Goal: Find specific page/section: Find specific page/section

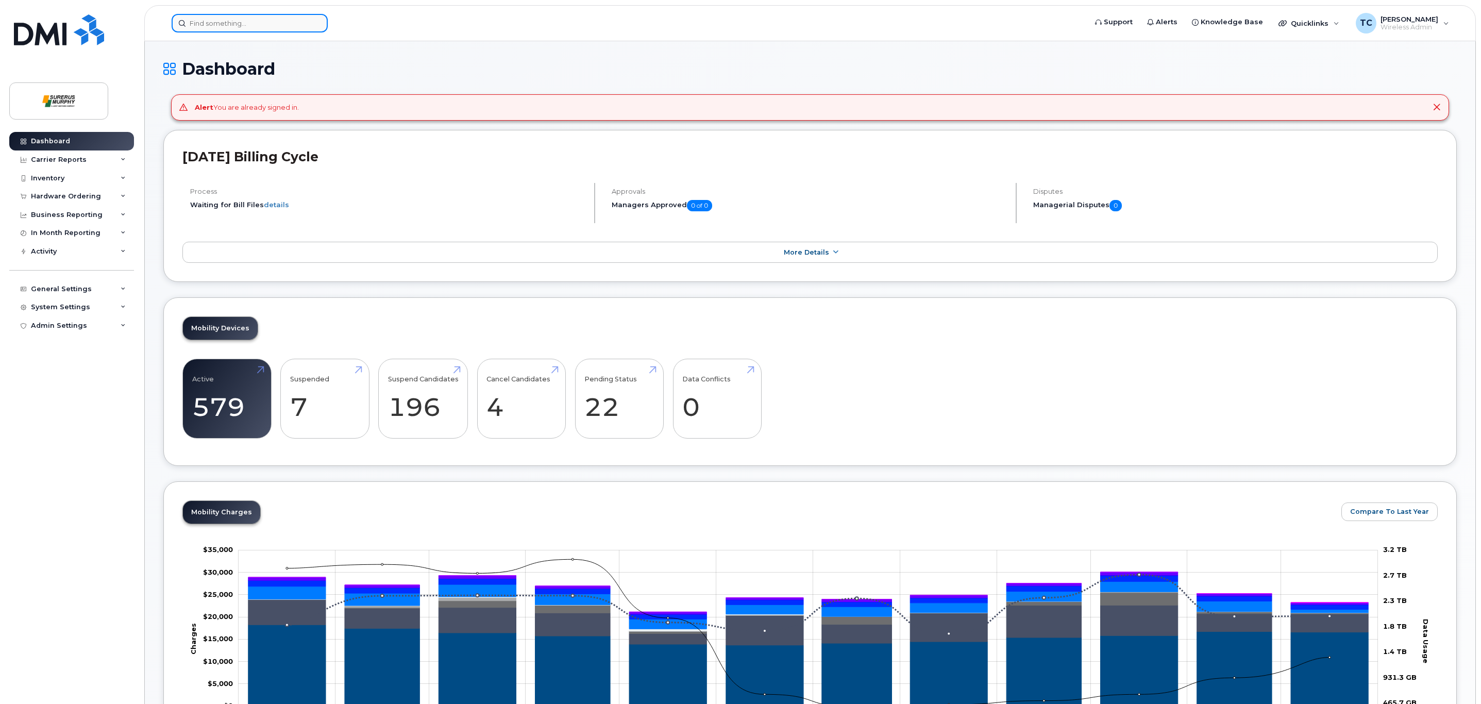
click at [240, 19] on input at bounding box center [250, 23] width 156 height 19
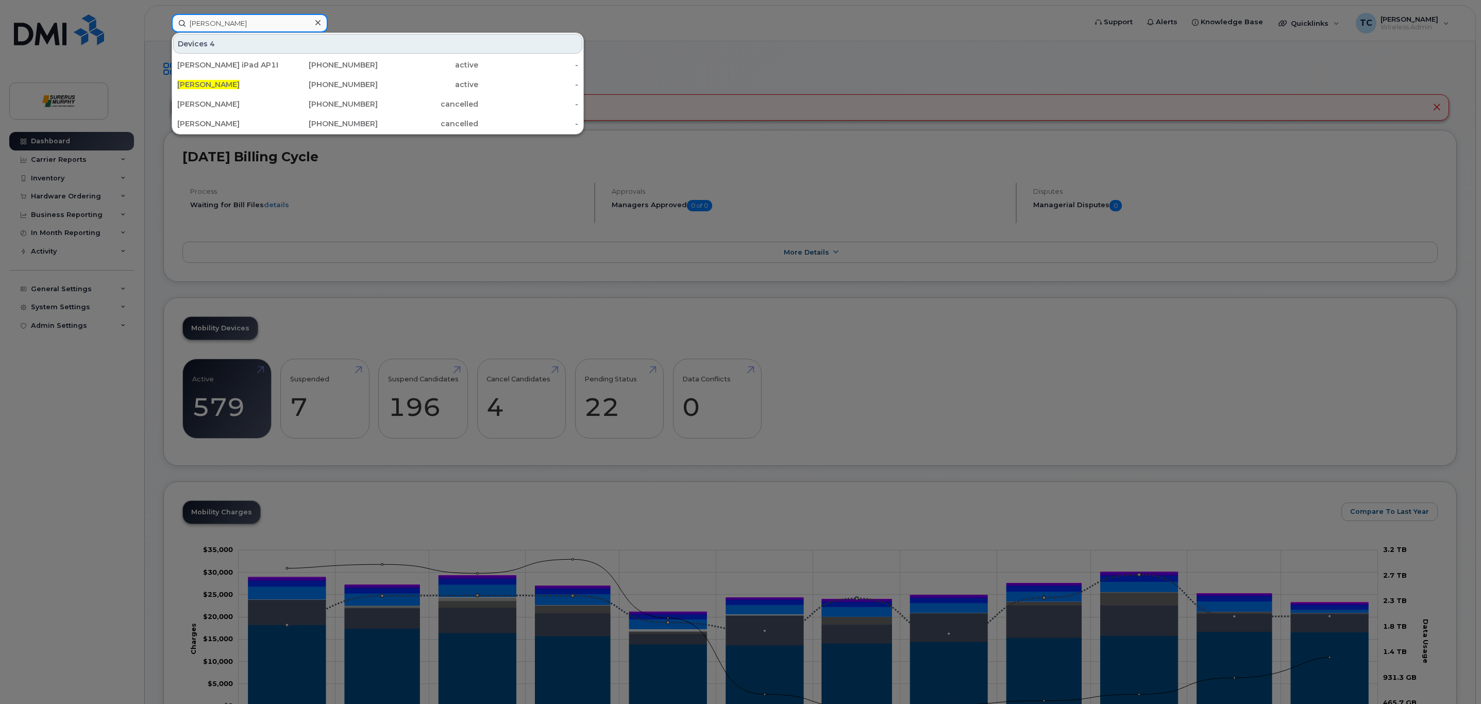
type input "rob beckner"
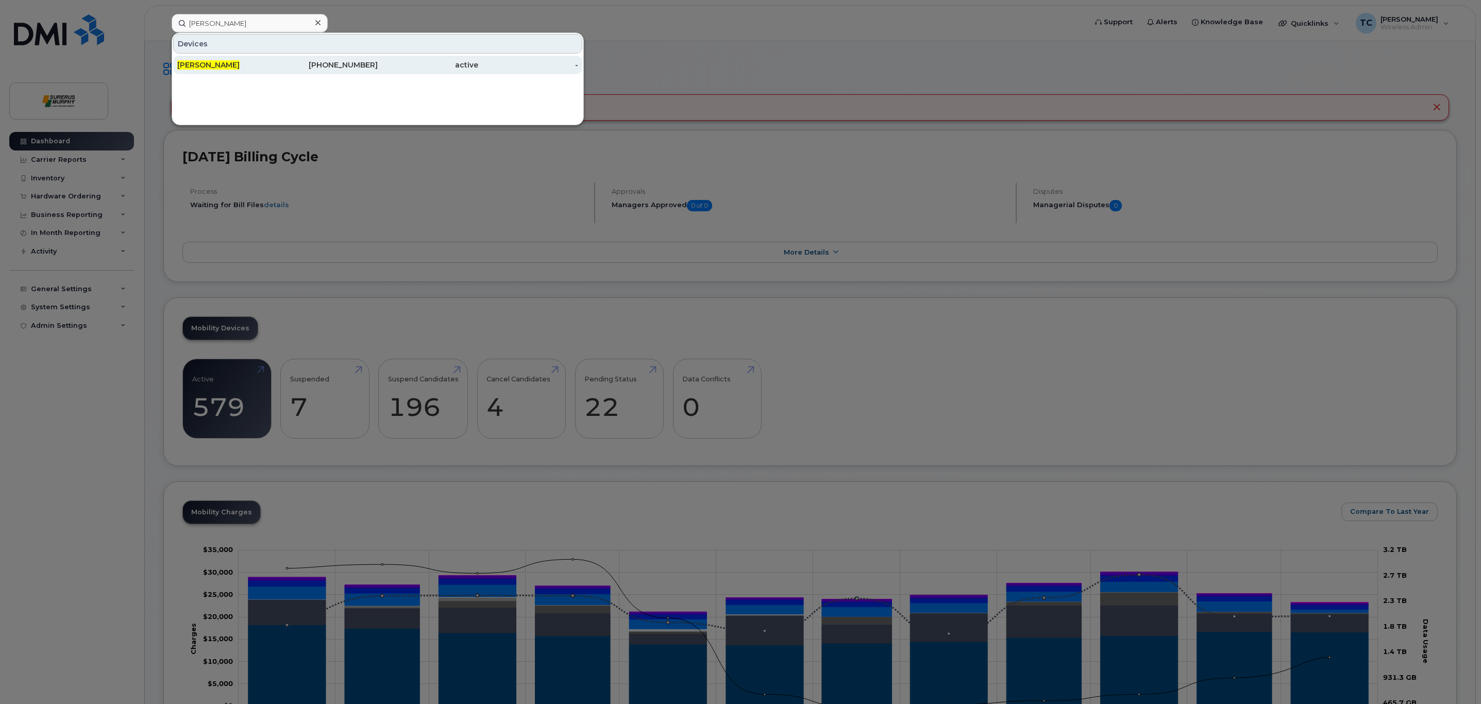
click at [278, 58] on div "[PERSON_NAME]" at bounding box center [328, 65] width 100 height 19
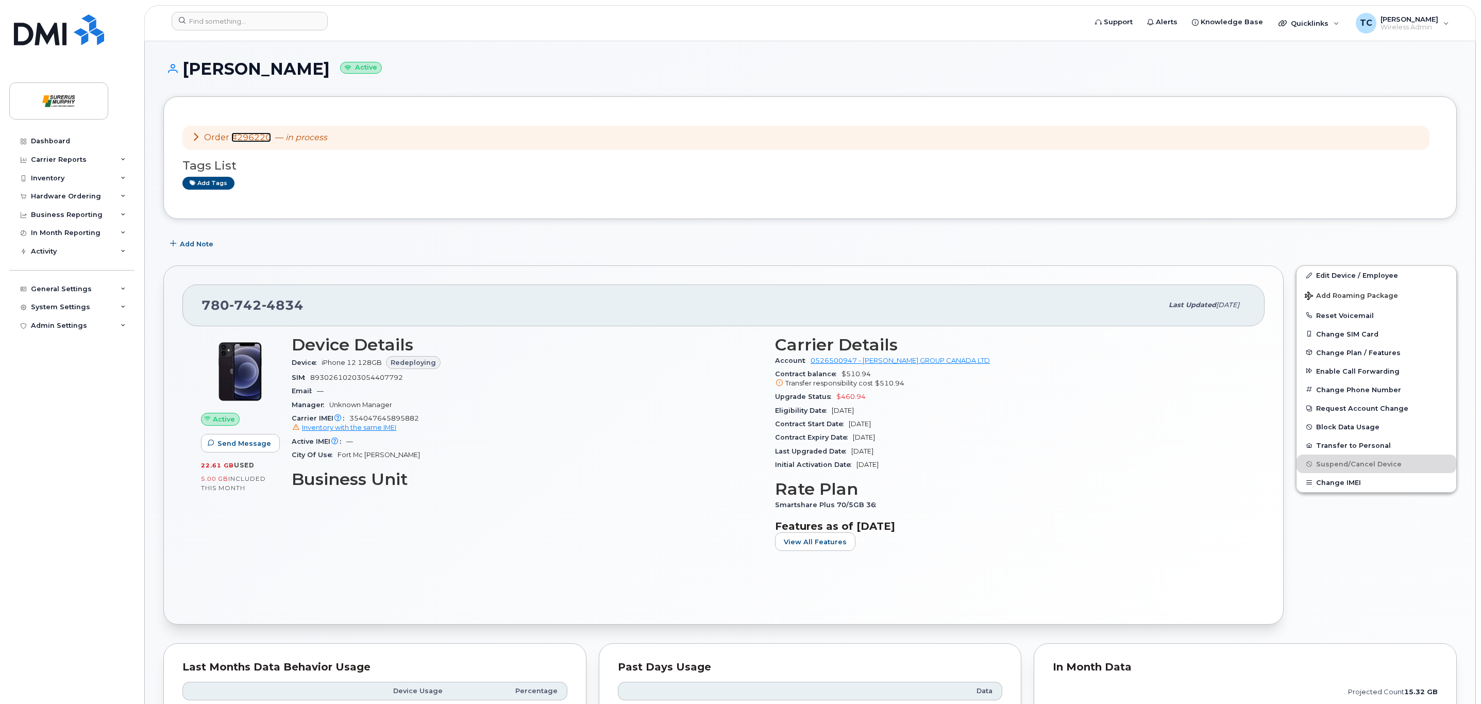
click at [251, 135] on link "#296220" at bounding box center [251, 137] width 40 height 10
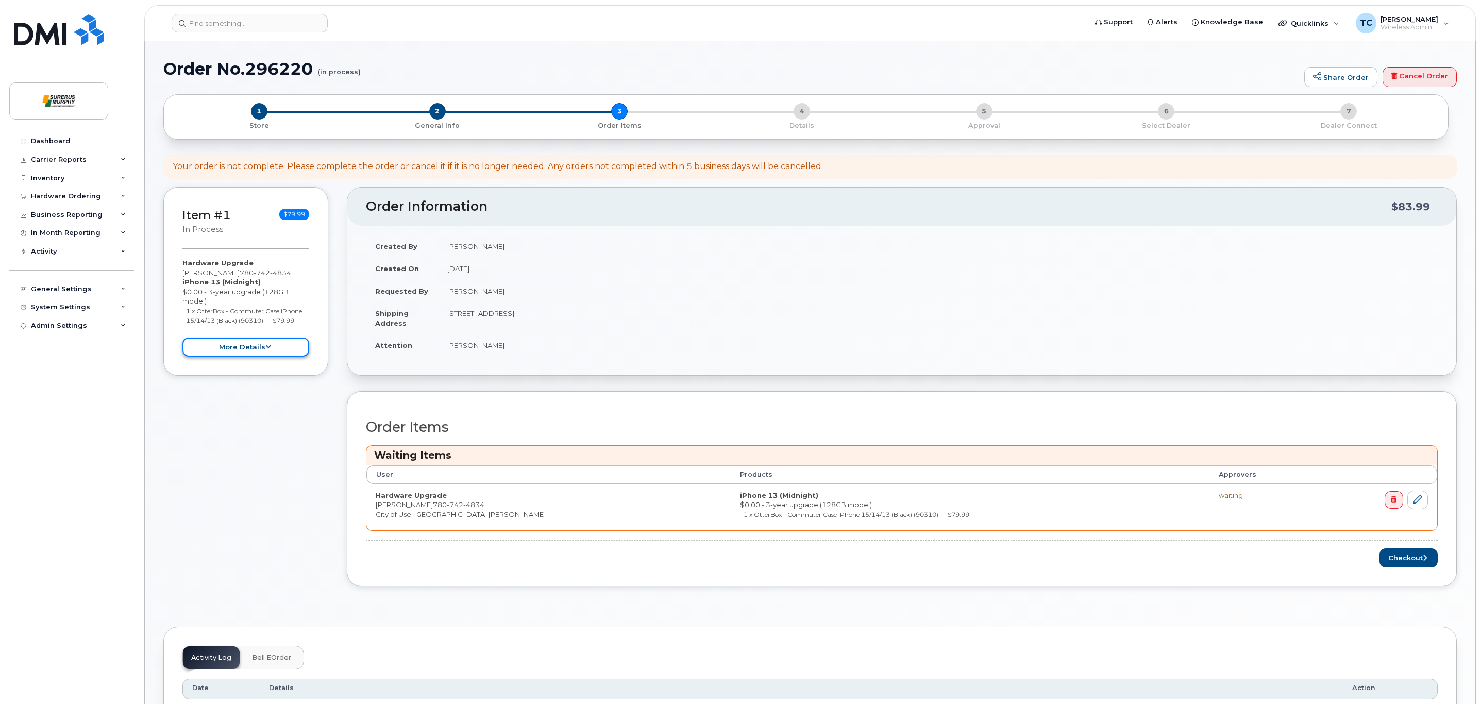
click at [240, 349] on button "more details" at bounding box center [245, 346] width 127 height 19
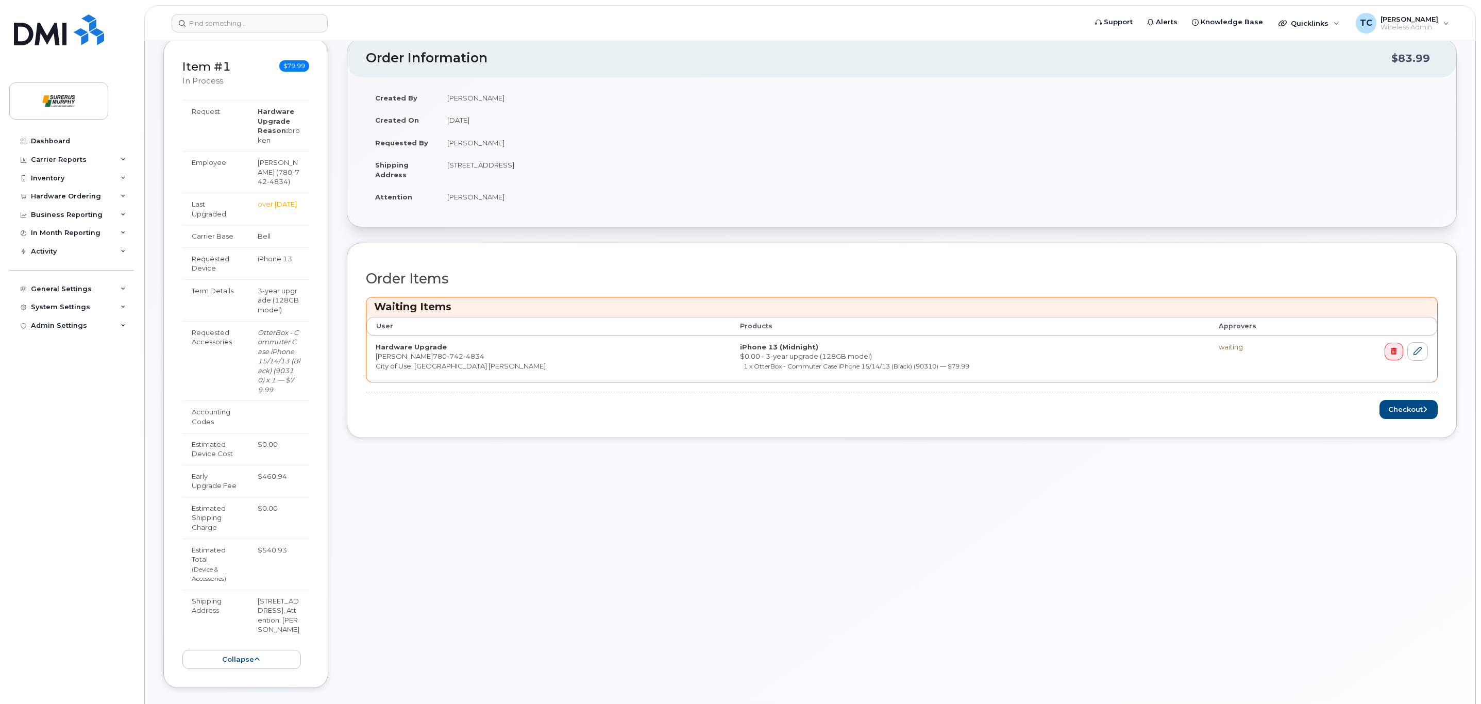
scroll to position [146, 0]
click at [516, 506] on div "Order Information $83.99 Created By [PERSON_NAME] Created On [DATE] Requested B…" at bounding box center [902, 373] width 1110 height 665
drag, startPoint x: 255, startPoint y: 480, endPoint x: 297, endPoint y: 474, distance: 42.6
click at [297, 474] on td "$460.94" at bounding box center [278, 483] width 61 height 32
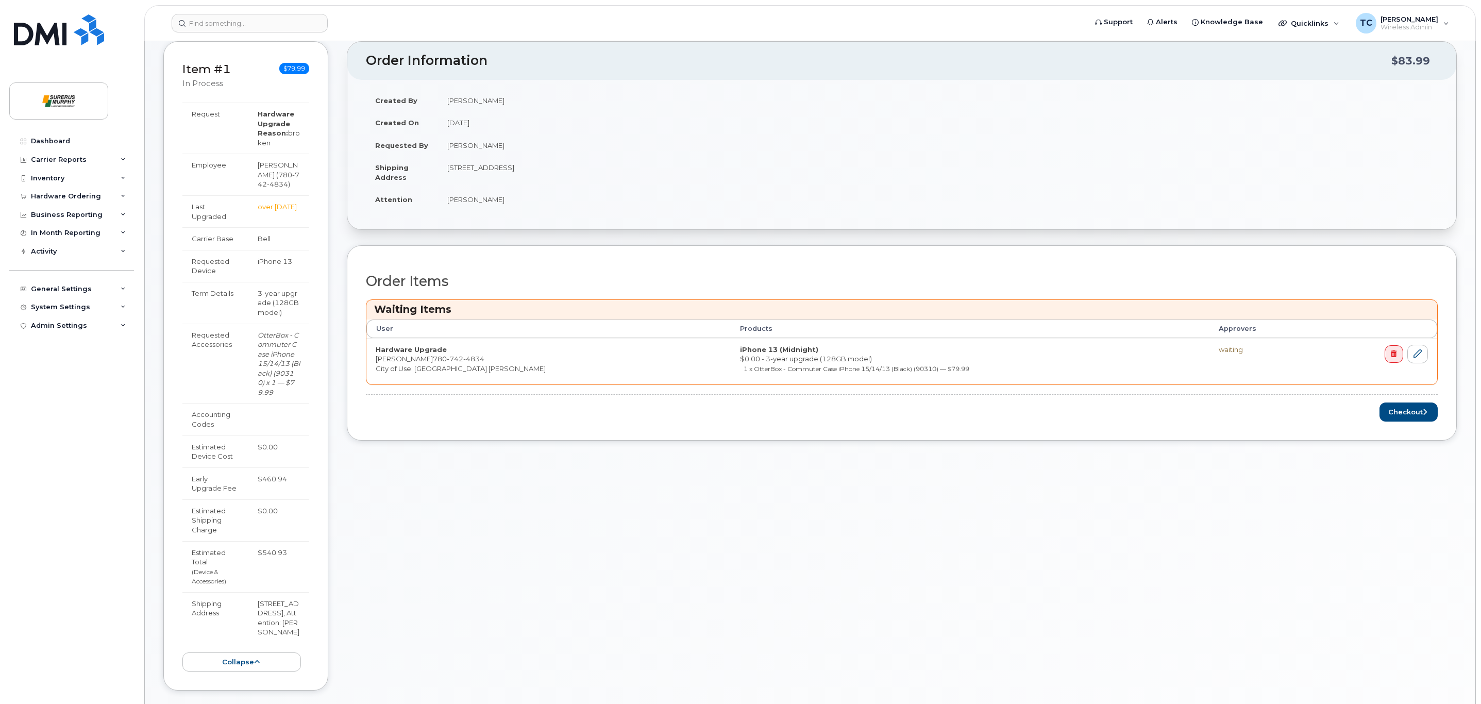
click at [744, 515] on div "Order Information $83.99 Created By [PERSON_NAME] Created On [DATE] Requested B…" at bounding box center [902, 373] width 1110 height 665
click at [835, 583] on div "Order Information $83.99 Created By [PERSON_NAME] Created On [DATE] Requested B…" at bounding box center [902, 373] width 1110 height 665
click at [733, 679] on div "Order Information $83.99 Created By [PERSON_NAME] Created On [DATE] Requested B…" at bounding box center [902, 373] width 1110 height 665
click at [610, 558] on div "Order Information $83.99 Created By [PERSON_NAME] Created On [DATE] Requested B…" at bounding box center [902, 373] width 1110 height 665
click at [646, 556] on div "Order Information $83.99 Created By [PERSON_NAME] Created On [DATE] Requested B…" at bounding box center [902, 373] width 1110 height 665
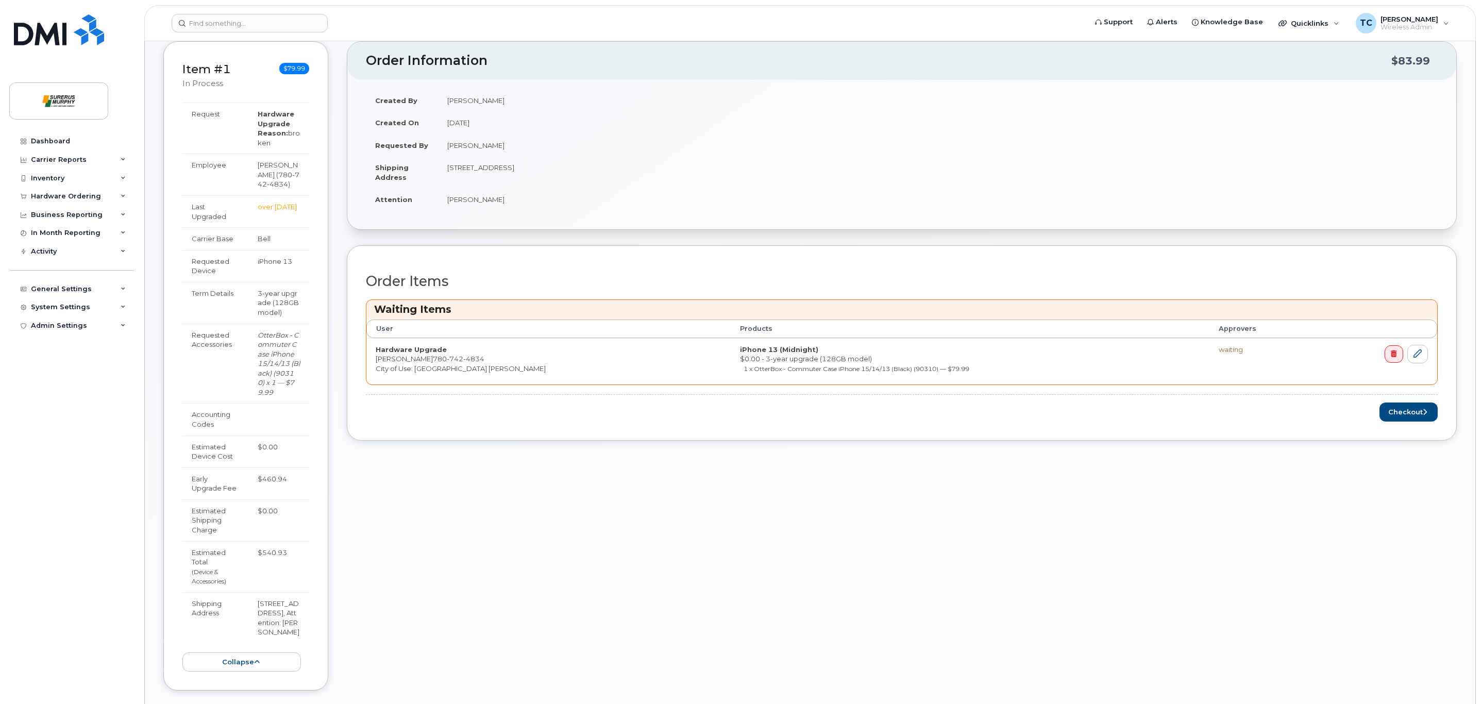
click at [853, 592] on div "Order Information $83.99 Created By [PERSON_NAME] Created On [DATE] Requested B…" at bounding box center [902, 373] width 1110 height 665
click at [752, 238] on div "Order Information $83.99 Created By [PERSON_NAME] Created On [DATE] Requested B…" at bounding box center [902, 373] width 1110 height 665
click at [1159, 551] on div "Order Information $83.99 Created By [PERSON_NAME] Created On [DATE] Requested B…" at bounding box center [902, 373] width 1110 height 665
click at [871, 226] on div "Created By [PERSON_NAME] Created On [DATE] Requested By [PERSON_NAME] Shipping …" at bounding box center [901, 154] width 1109 height 149
click at [762, 599] on div "Order Information $83.99 Created By [PERSON_NAME] Created On [DATE] Requested B…" at bounding box center [902, 373] width 1110 height 665
